Goal: Task Accomplishment & Management: Use online tool/utility

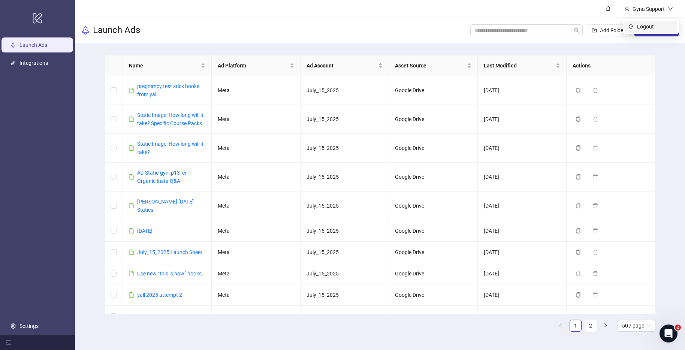
click at [665, 29] on span "Logout" at bounding box center [655, 26] width 36 height 8
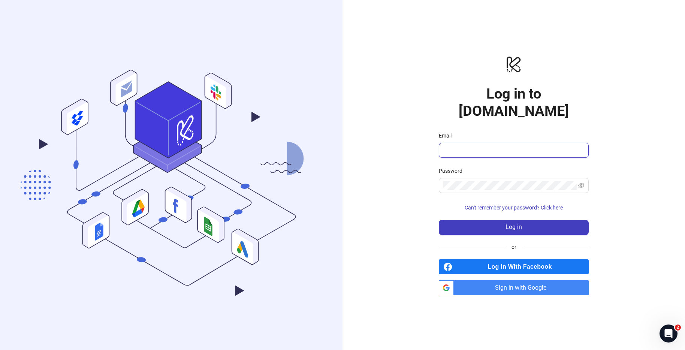
click at [461, 146] on input "Email" at bounding box center [512, 150] width 139 height 9
click at [456, 146] on input "Email" at bounding box center [512, 150] width 139 height 9
click at [499, 259] on span "Log in With Facebook" at bounding box center [521, 266] width 133 height 15
drag, startPoint x: 499, startPoint y: 258, endPoint x: 489, endPoint y: 309, distance: 52.2
click at [489, 309] on div "logo/logo-mobile Log in to Kitchn.io Email Password Can't remember your passwor…" at bounding box center [513, 175] width 342 height 350
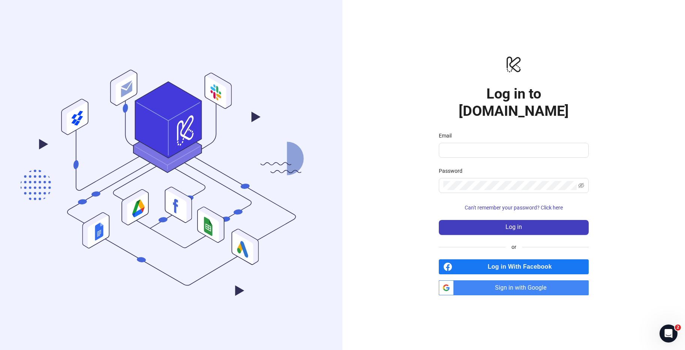
click at [506, 280] on span "Sign in with Google" at bounding box center [523, 287] width 132 height 15
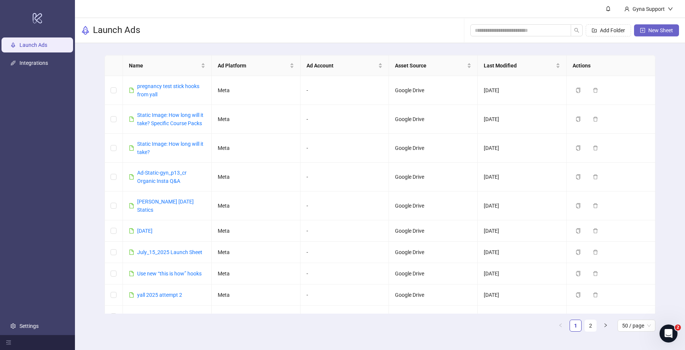
click at [673, 30] on button "New Sheet" at bounding box center [656, 30] width 45 height 12
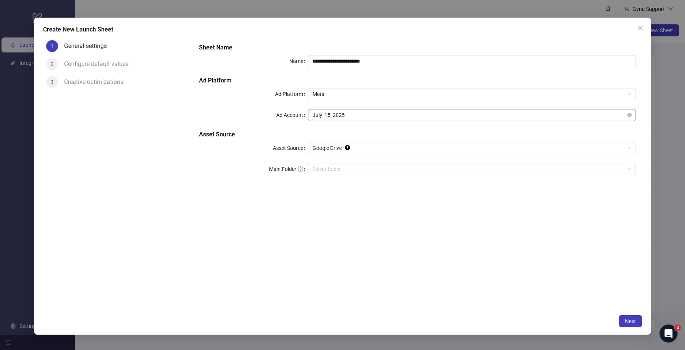
click at [341, 116] on span "July_15_2025" at bounding box center [471, 114] width 318 height 11
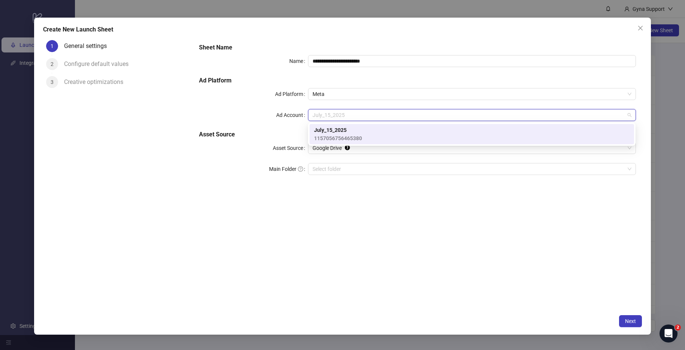
click at [327, 136] on span "1157056756465380" at bounding box center [338, 138] width 48 height 8
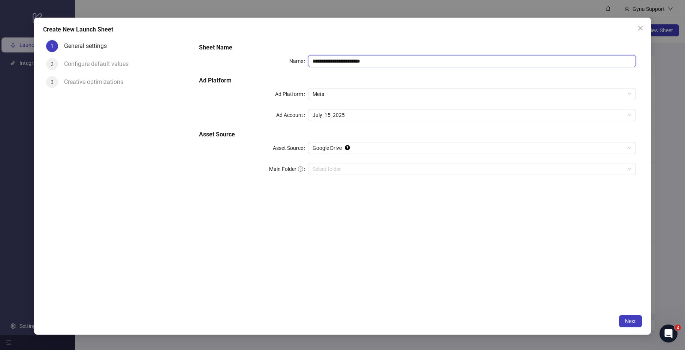
drag, startPoint x: 382, startPoint y: 61, endPoint x: 236, endPoint y: 55, distance: 147.0
click at [235, 56] on div "**********" at bounding box center [417, 61] width 437 height 12
type input "**********"
click at [392, 254] on div "**********" at bounding box center [417, 174] width 449 height 274
click at [627, 322] on span "Next" at bounding box center [630, 321] width 11 height 6
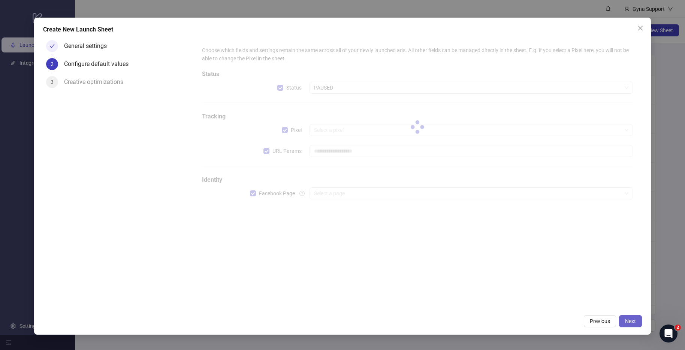
type input "**********"
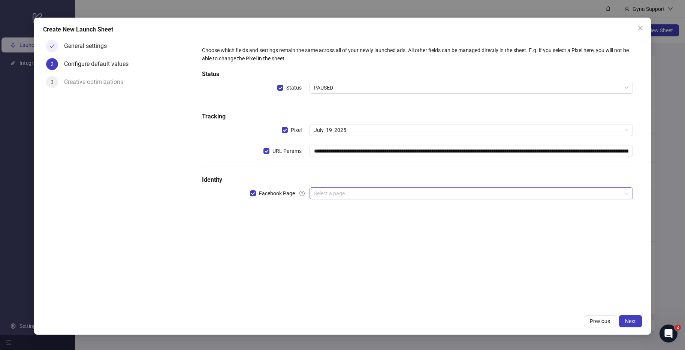
click at [324, 191] on input "search" at bounding box center [467, 193] width 307 height 11
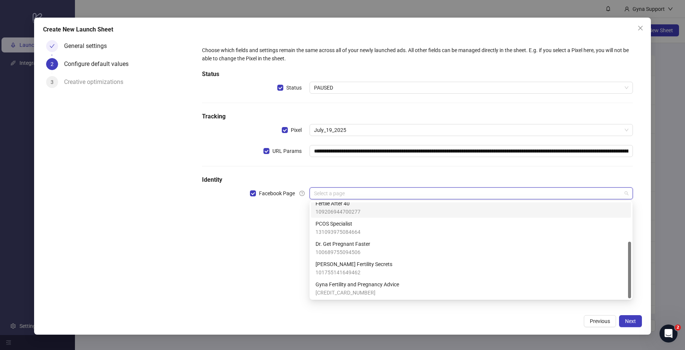
scroll to position [66, 0]
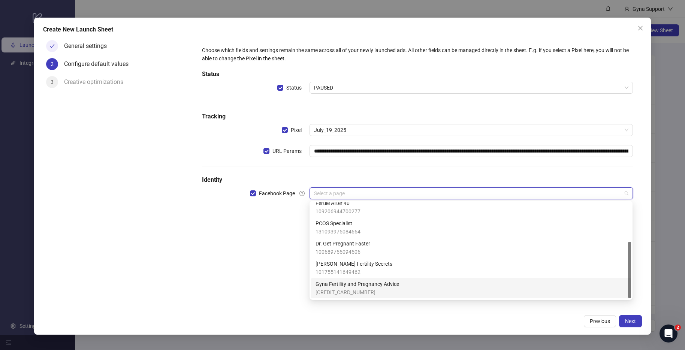
click at [359, 291] on span "[CREDIT_CARD_NUMBER]" at bounding box center [357, 292] width 84 height 8
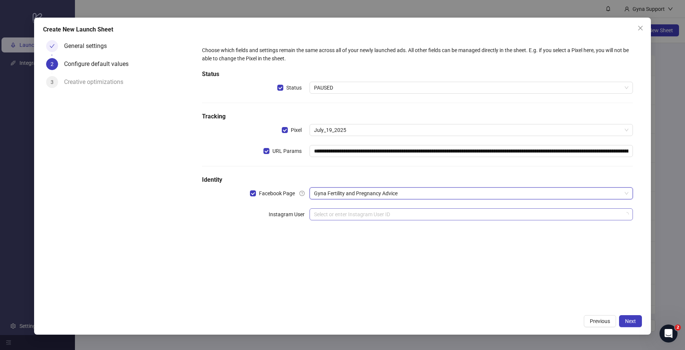
click at [329, 214] on input "search" at bounding box center [467, 214] width 307 height 11
click at [266, 262] on div "**********" at bounding box center [417, 174] width 449 height 274
click at [332, 218] on input "search" at bounding box center [467, 214] width 307 height 11
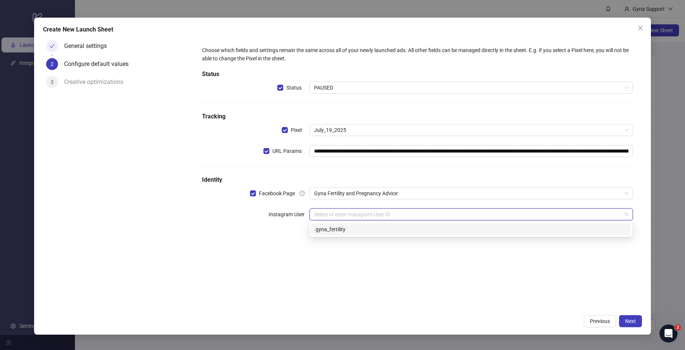
click at [332, 233] on div "gyna_fertility" at bounding box center [470, 229] width 311 height 8
click at [402, 306] on div "**********" at bounding box center [417, 174] width 449 height 274
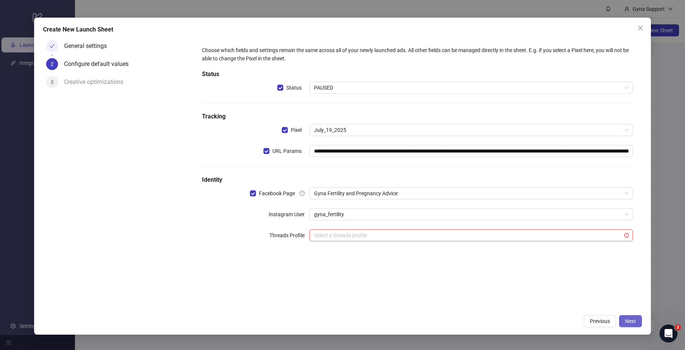
click at [629, 318] on span "Next" at bounding box center [630, 321] width 11 height 6
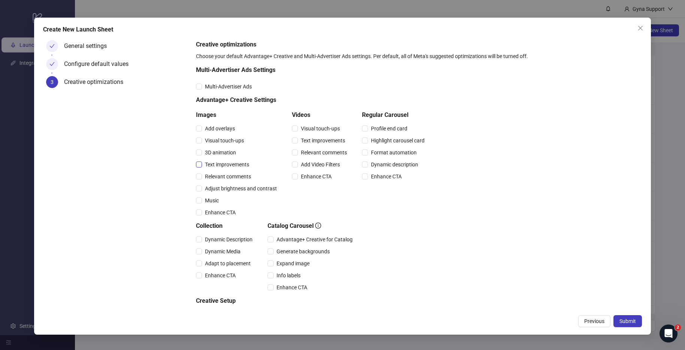
drag, startPoint x: 244, startPoint y: 176, endPoint x: 239, endPoint y: 165, distance: 11.9
click at [244, 175] on span "Relevant comments" at bounding box center [228, 176] width 52 height 8
click at [236, 161] on span "Text improvements" at bounding box center [227, 164] width 50 height 8
click at [209, 196] on span "Music" at bounding box center [212, 200] width 20 height 8
click at [631, 322] on span "Submit" at bounding box center [627, 321] width 16 height 6
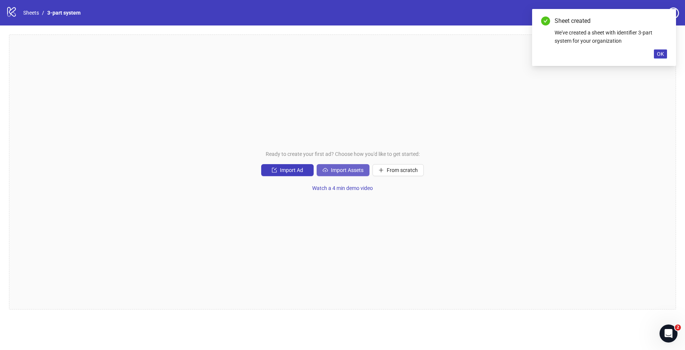
click at [336, 172] on span "Import Assets" at bounding box center [347, 170] width 33 height 6
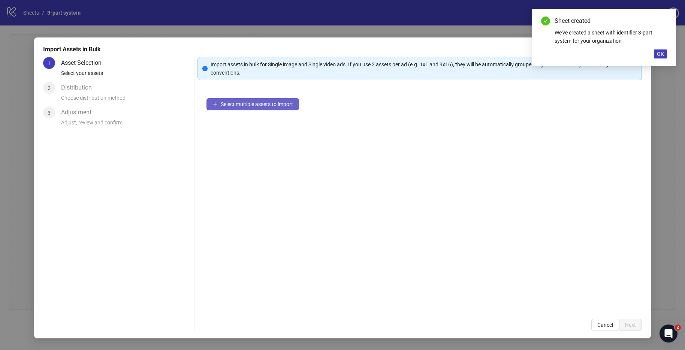
click at [234, 109] on button "Select multiple assets to import" at bounding box center [252, 104] width 93 height 12
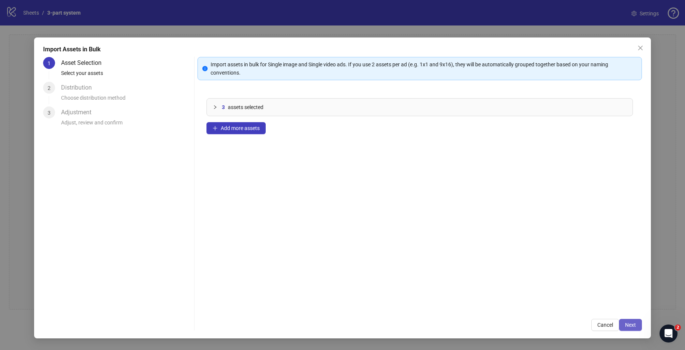
click at [635, 324] on span "Next" at bounding box center [630, 325] width 11 height 6
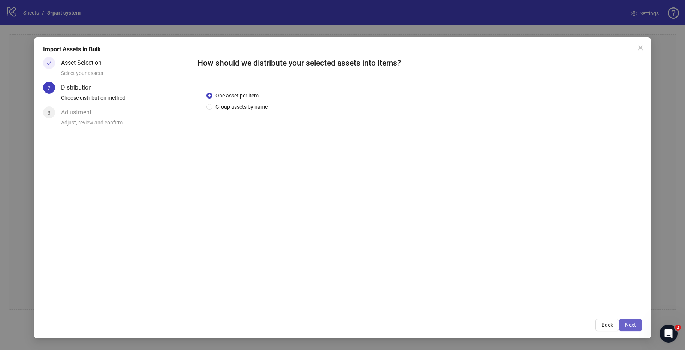
click at [631, 326] on span "Next" at bounding box center [630, 325] width 11 height 6
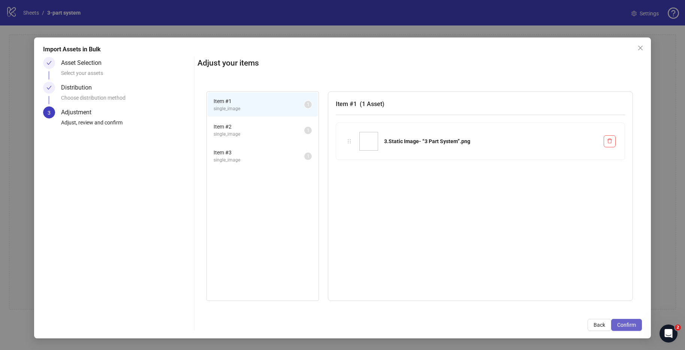
click at [632, 326] on span "Confirm" at bounding box center [626, 325] width 19 height 6
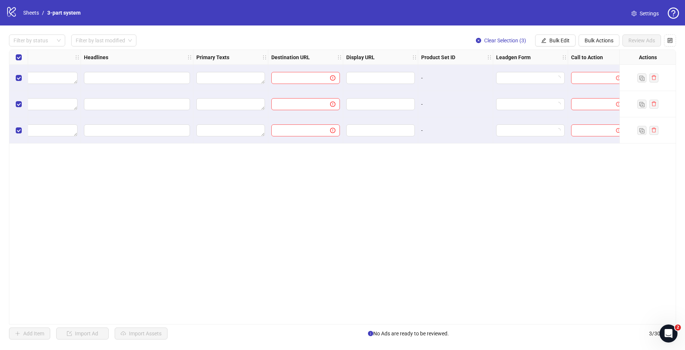
scroll to position [0, 559]
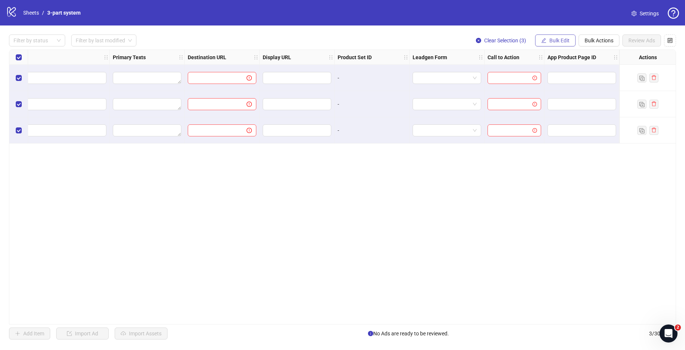
click at [551, 44] on button "Bulk Edit" at bounding box center [555, 40] width 40 height 12
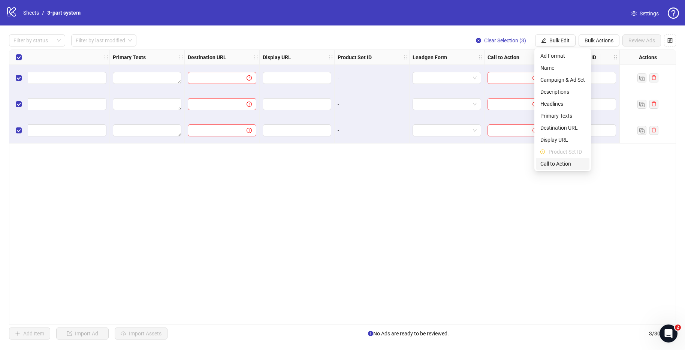
click at [571, 167] on span "Call to Action" at bounding box center [562, 164] width 45 height 8
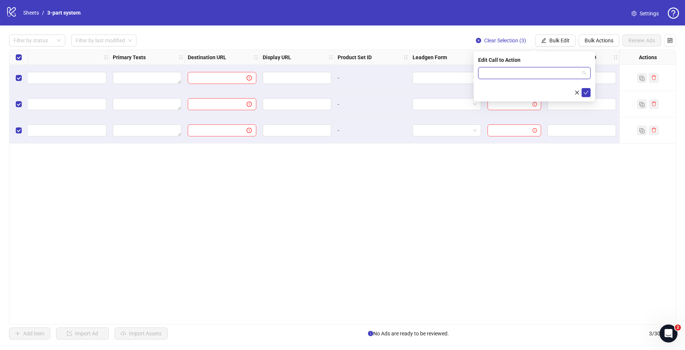
drag, startPoint x: 502, startPoint y: 68, endPoint x: 504, endPoint y: 75, distance: 7.5
click at [502, 68] on input "search" at bounding box center [530, 72] width 97 height 11
type input "*****"
drag, startPoint x: 519, startPoint y: 89, endPoint x: 473, endPoint y: 88, distance: 46.5
click at [519, 89] on div "Learn more" at bounding box center [534, 88] width 100 height 8
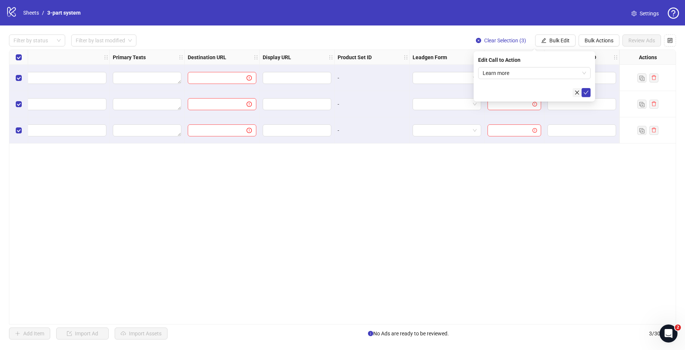
drag, startPoint x: 586, startPoint y: 92, endPoint x: 581, endPoint y: 93, distance: 5.7
click at [586, 92] on icon "check" at bounding box center [586, 93] width 5 height 4
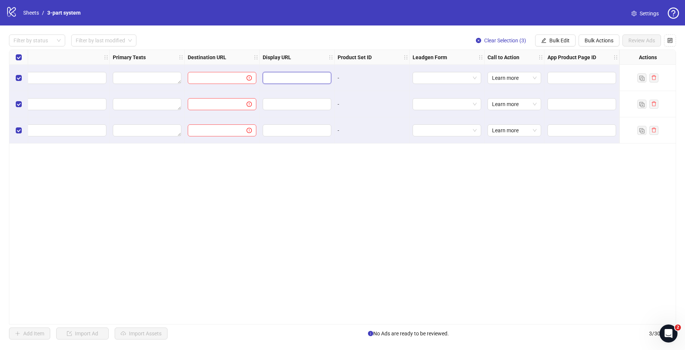
click at [279, 78] on input "text" at bounding box center [296, 78] width 58 height 8
click at [560, 42] on span "Bulk Edit" at bounding box center [559, 40] width 20 height 6
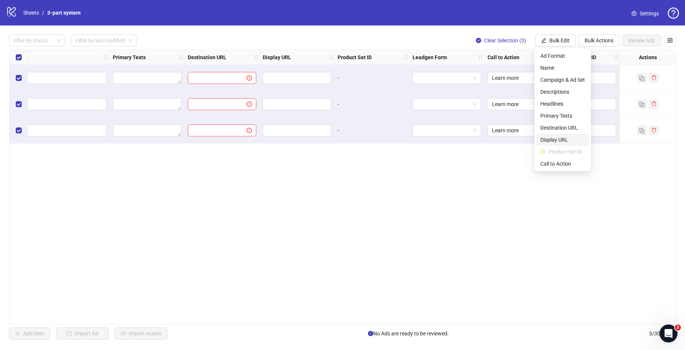
click at [553, 138] on span "Display URL" at bounding box center [562, 140] width 45 height 8
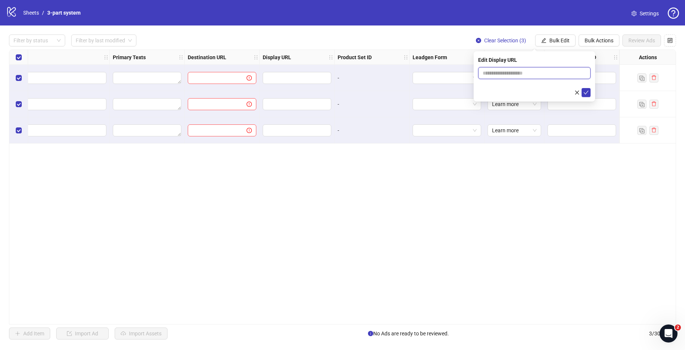
click at [497, 70] on input "text" at bounding box center [534, 73] width 112 height 12
type input "********"
click at [589, 92] on button "submit" at bounding box center [585, 92] width 9 height 9
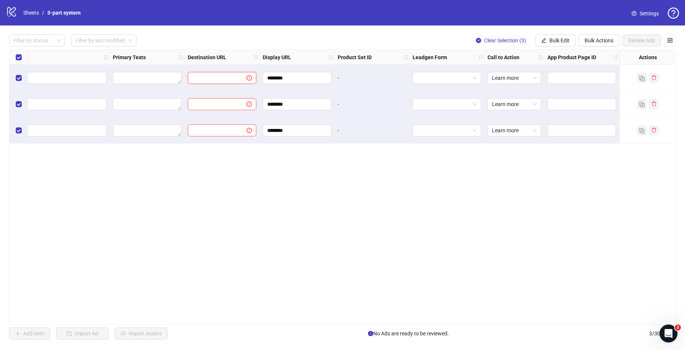
click at [227, 79] on input "text" at bounding box center [214, 78] width 44 height 8
click at [232, 78] on input "text" at bounding box center [214, 78] width 44 height 8
click at [220, 75] on div "Ad Format Ad Name Campaign & Ad Set Assets Descriptions Headlines Primary Texts…" at bounding box center [342, 186] width 667 height 275
click at [555, 39] on span "Bulk Edit" at bounding box center [559, 40] width 20 height 6
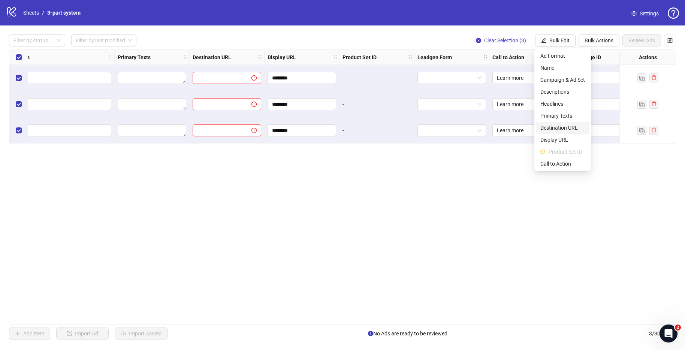
click at [562, 127] on span "Destination URL" at bounding box center [562, 128] width 45 height 8
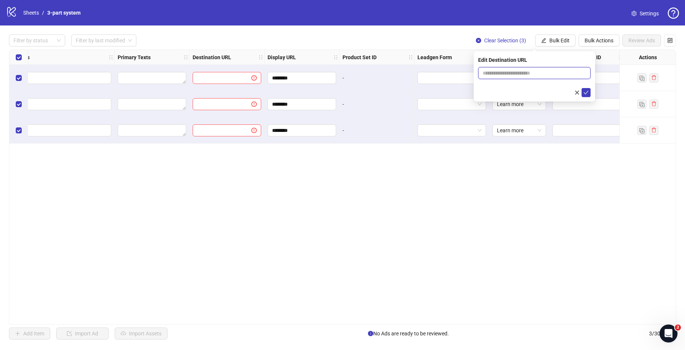
click at [496, 75] on input "text" at bounding box center [530, 73] width 97 height 8
paste input "**********"
type input "**********"
click at [499, 91] on div at bounding box center [534, 92] width 112 height 9
click at [586, 92] on icon "check" at bounding box center [585, 92] width 5 height 5
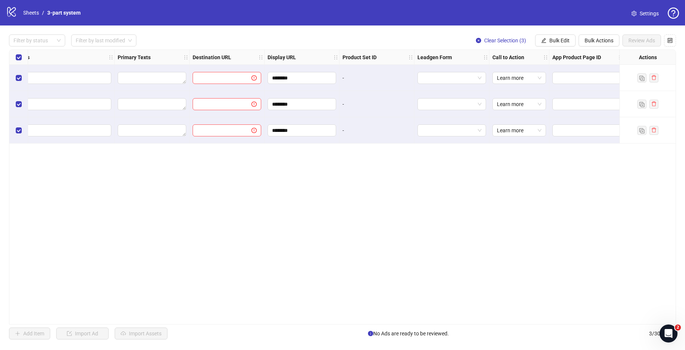
click at [309, 286] on div "Ad Format Ad Name Campaign & Ad Set Assets Descriptions Headlines Primary Texts…" at bounding box center [342, 186] width 667 height 275
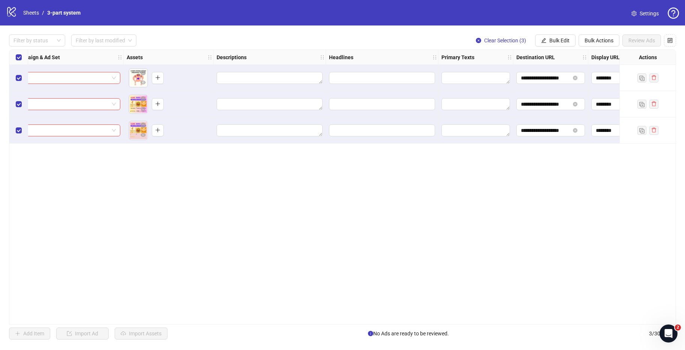
scroll to position [0, 126]
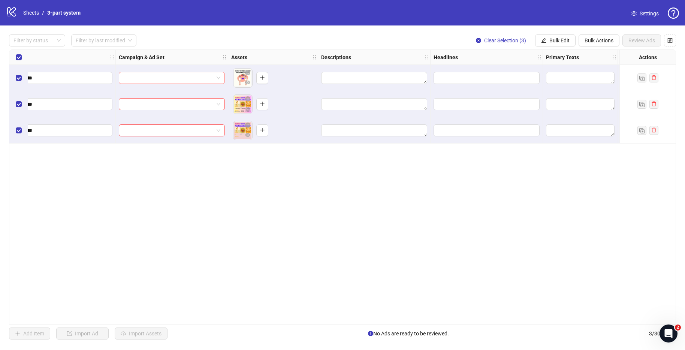
click at [190, 78] on input "search" at bounding box center [168, 77] width 90 height 11
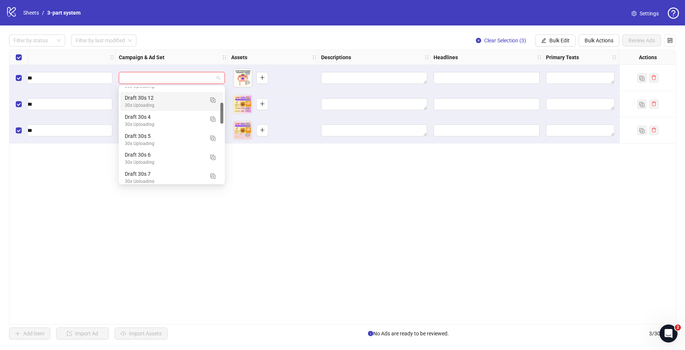
scroll to position [72, 0]
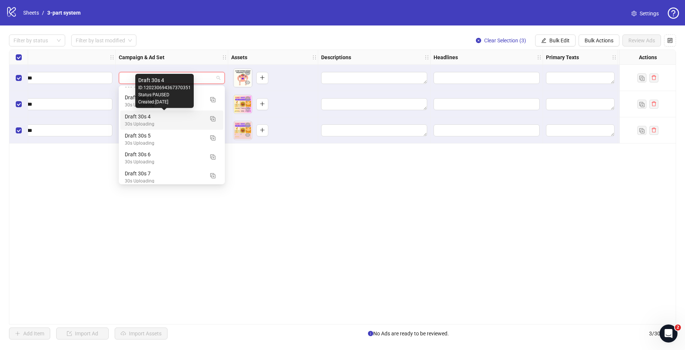
click at [173, 119] on div "Draft 30s 4" at bounding box center [164, 116] width 79 height 8
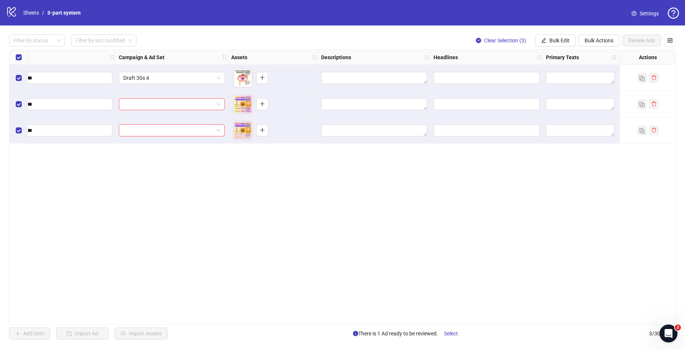
click at [177, 112] on div at bounding box center [172, 104] width 112 height 26
click at [176, 107] on input "search" at bounding box center [168, 104] width 90 height 11
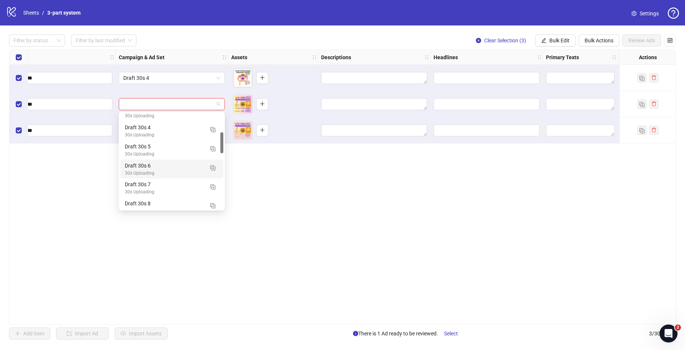
scroll to position [93, 0]
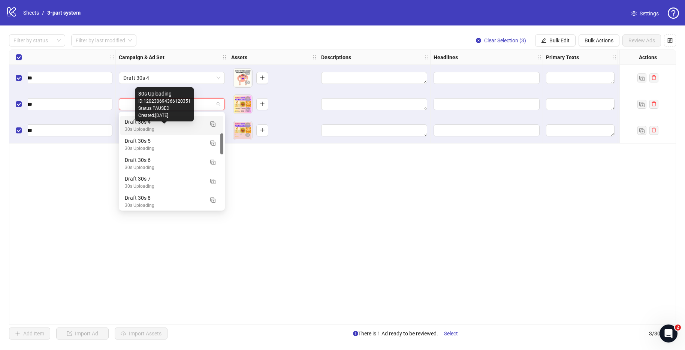
click at [178, 126] on div "30s Uploading" at bounding box center [164, 129] width 79 height 7
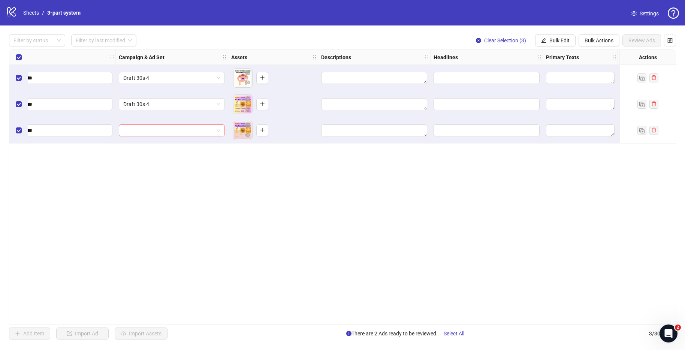
click at [167, 135] on input "search" at bounding box center [168, 130] width 90 height 11
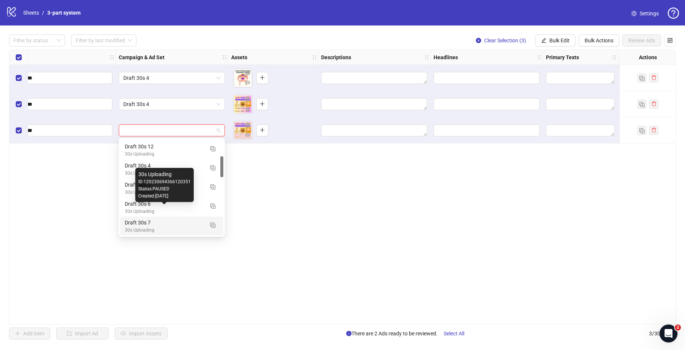
scroll to position [77, 0]
click at [169, 223] on div "Draft 30s 7" at bounding box center [164, 221] width 79 height 8
